Goal: Book appointment/travel/reservation

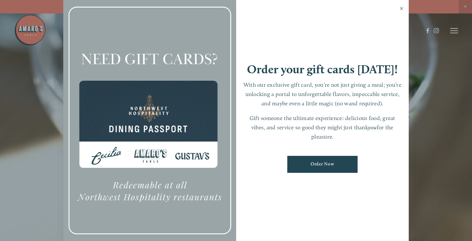
click at [402, 8] on link "Close" at bounding box center [401, 9] width 12 height 18
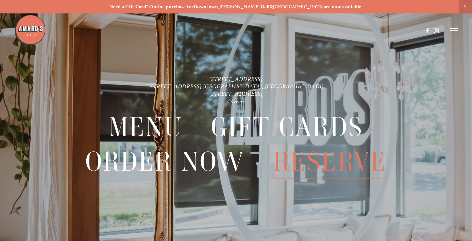
click at [306, 164] on span "Reserve" at bounding box center [329, 161] width 113 height 34
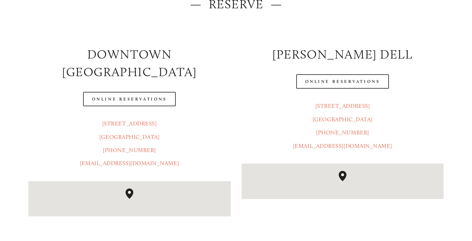
scroll to position [116, 0]
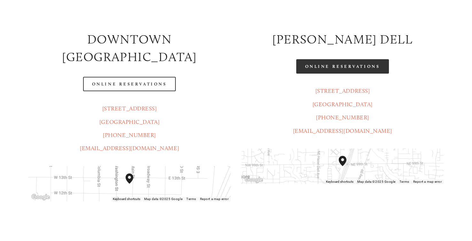
click at [346, 66] on link "Online Reservations" at bounding box center [342, 66] width 93 height 14
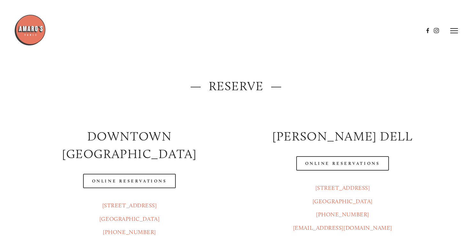
scroll to position [0, 0]
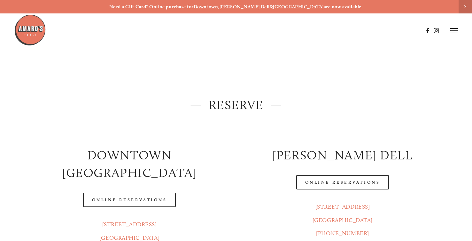
click at [455, 29] on icon at bounding box center [454, 31] width 8 height 6
click at [337, 32] on span "Menu" at bounding box center [340, 30] width 12 height 5
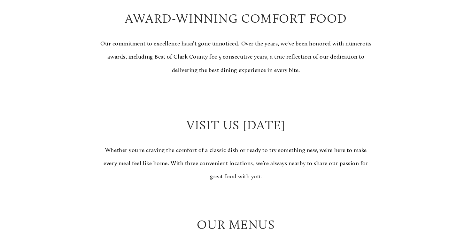
scroll to position [765, 0]
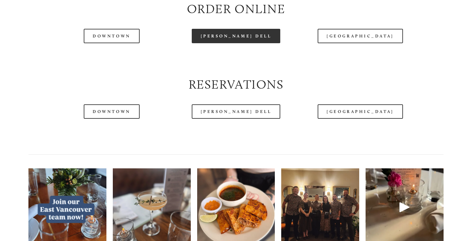
click at [247, 43] on link "[PERSON_NAME] Dell" at bounding box center [236, 36] width 89 height 14
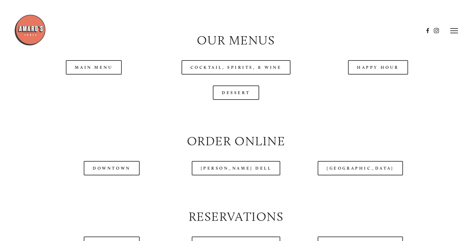
scroll to position [597, 0]
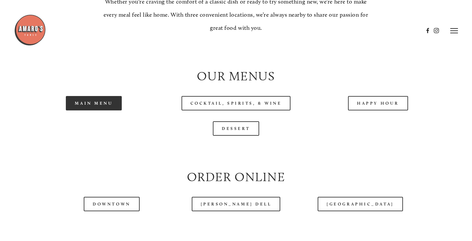
click at [97, 110] on link "Main Menu" at bounding box center [94, 103] width 56 height 14
